Goal: Information Seeking & Learning: Learn about a topic

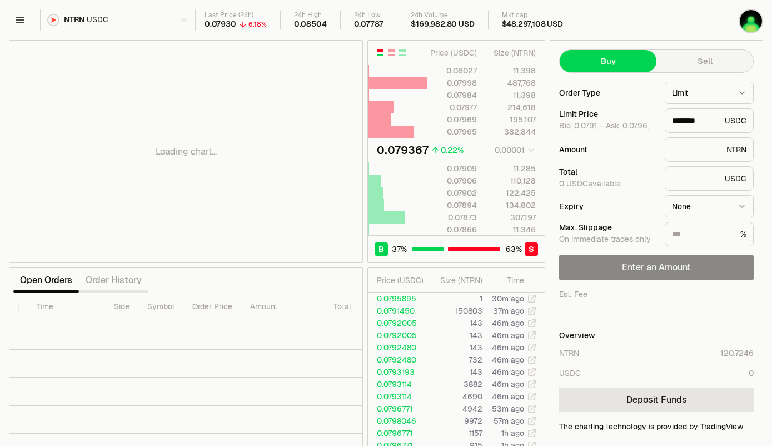
type input "********"
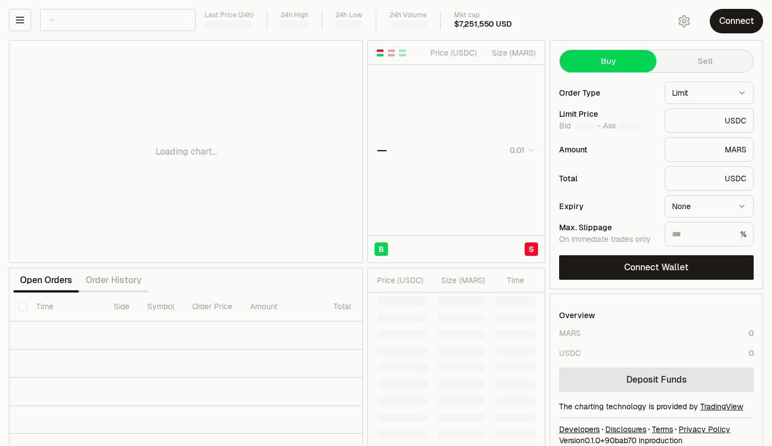
type input "********"
